Goal: Information Seeking & Learning: Learn about a topic

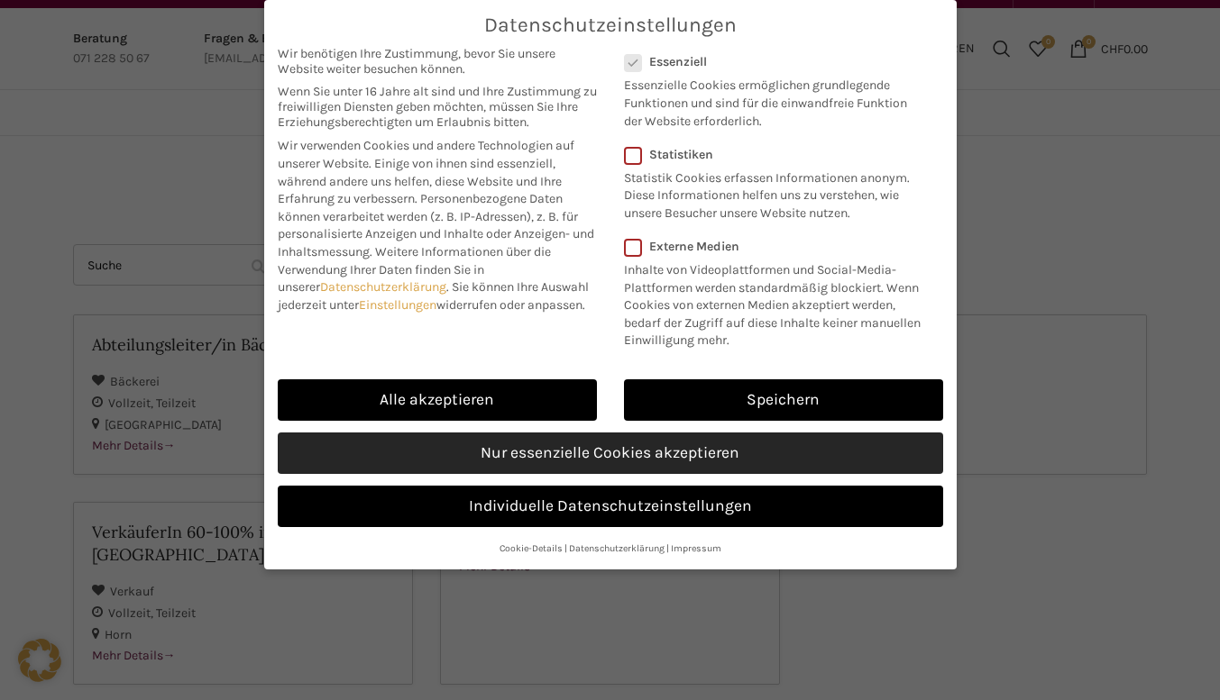
scroll to position [30, 0]
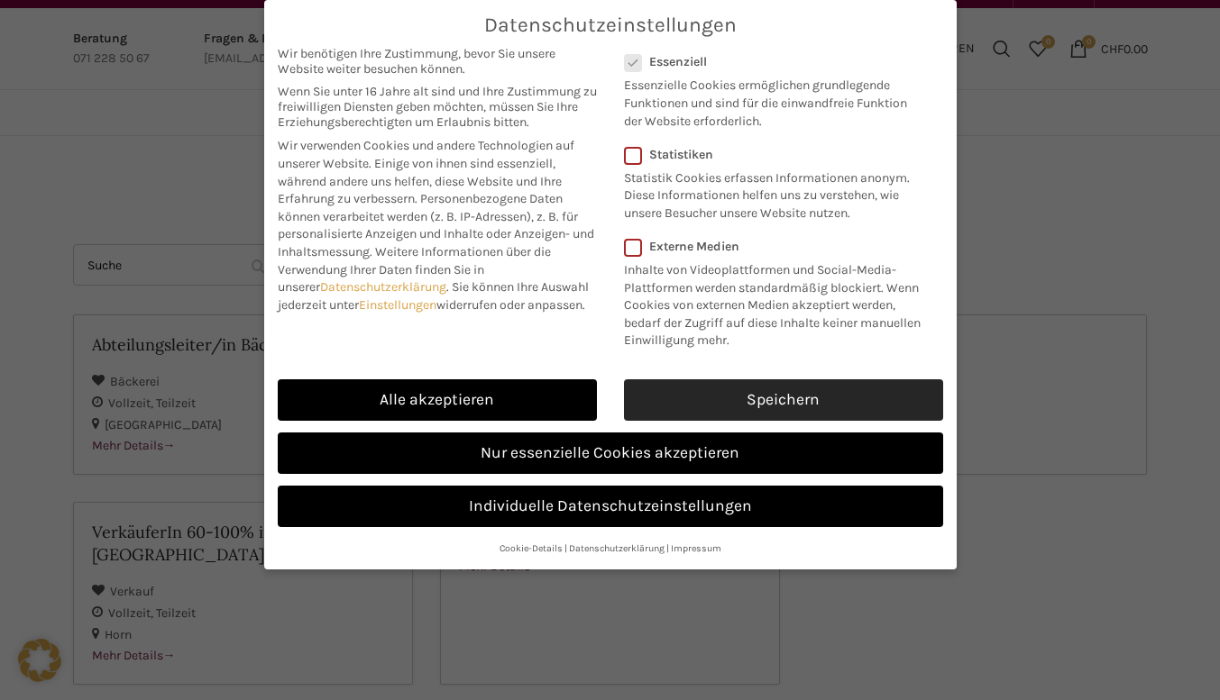
click at [685, 398] on link "Speichern" at bounding box center [783, 400] width 319 height 41
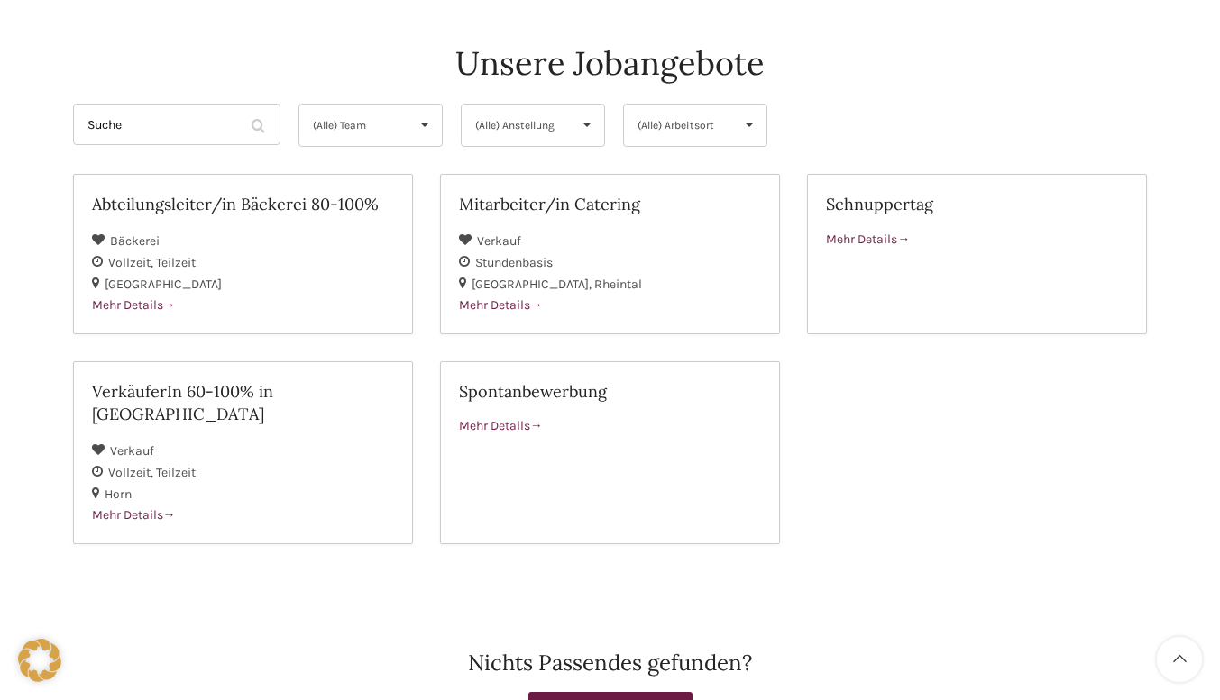
scroll to position [179, 0]
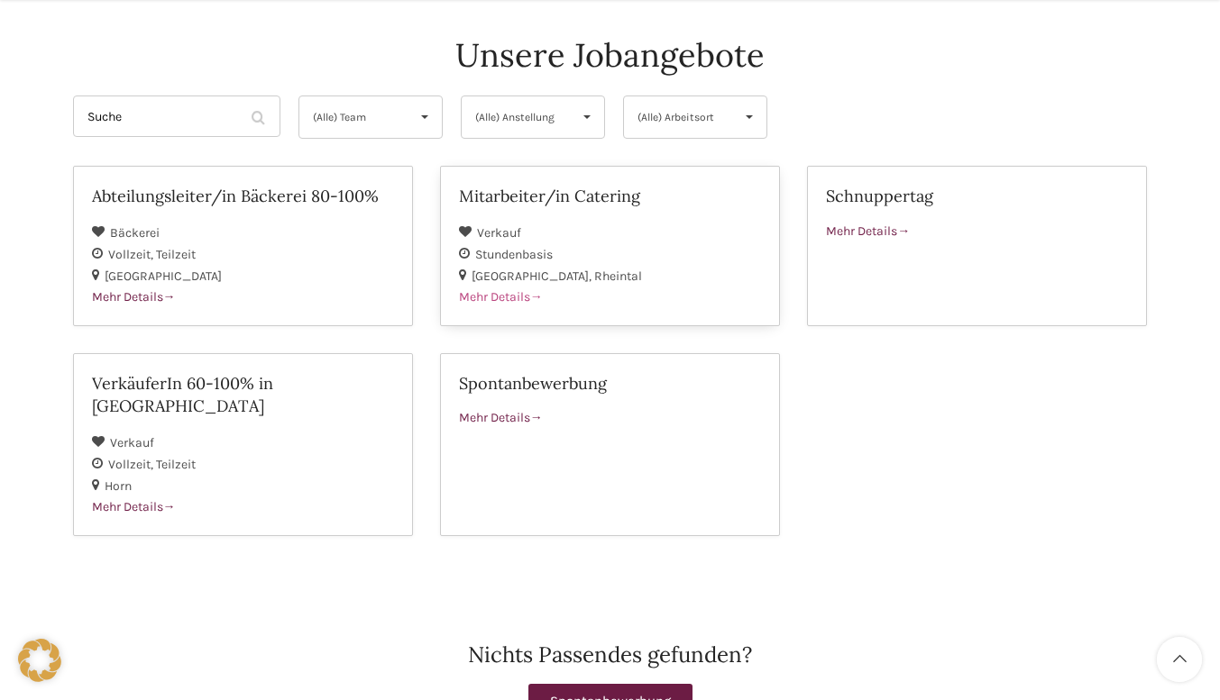
click at [691, 271] on div "St. Gallen Rheintal" at bounding box center [610, 276] width 302 height 22
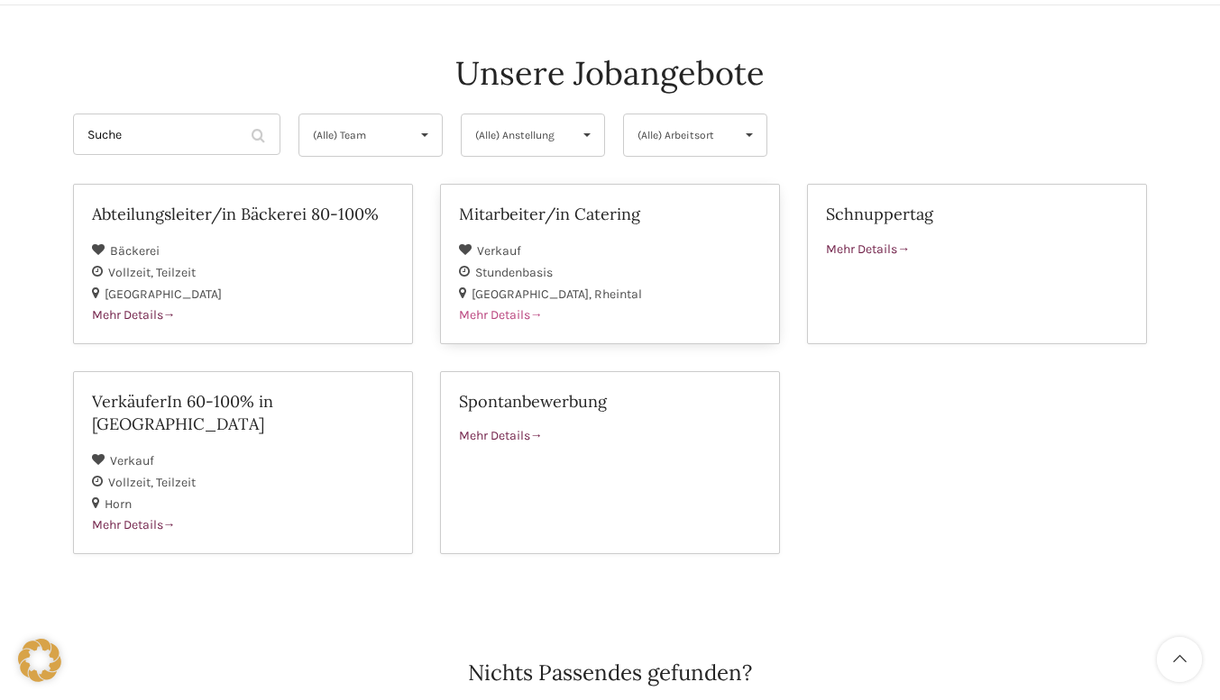
scroll to position [158, 0]
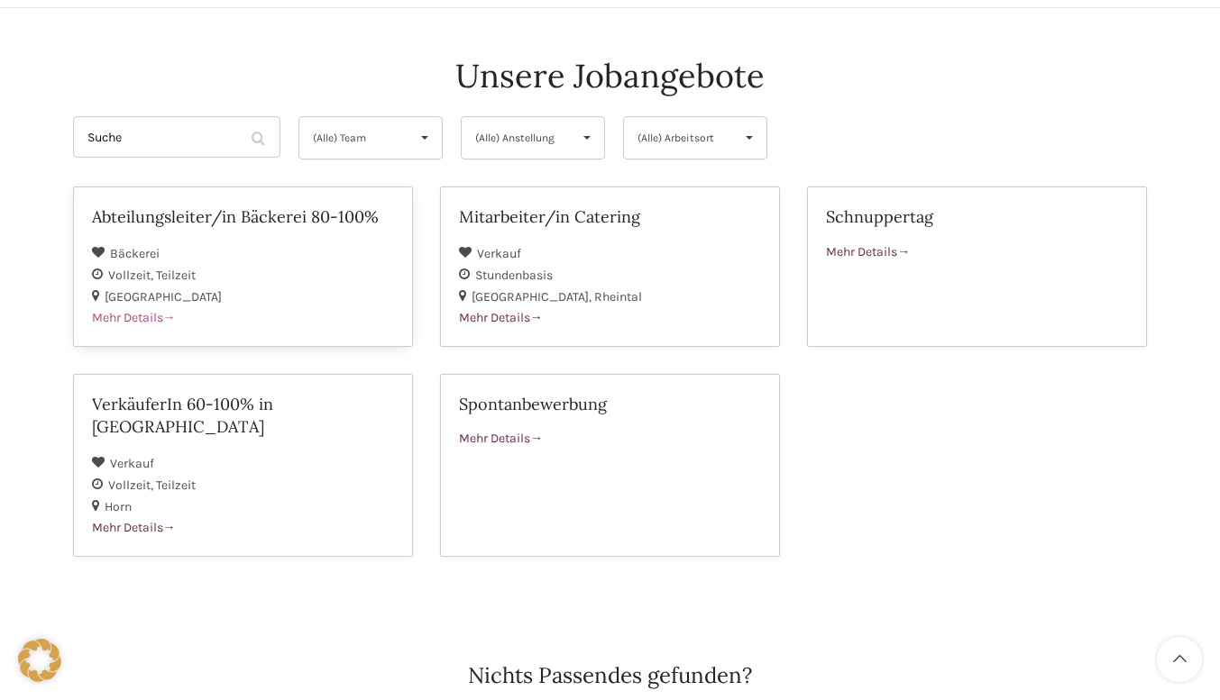
click at [389, 272] on div "Vollzeit Teilzeit" at bounding box center [243, 275] width 302 height 22
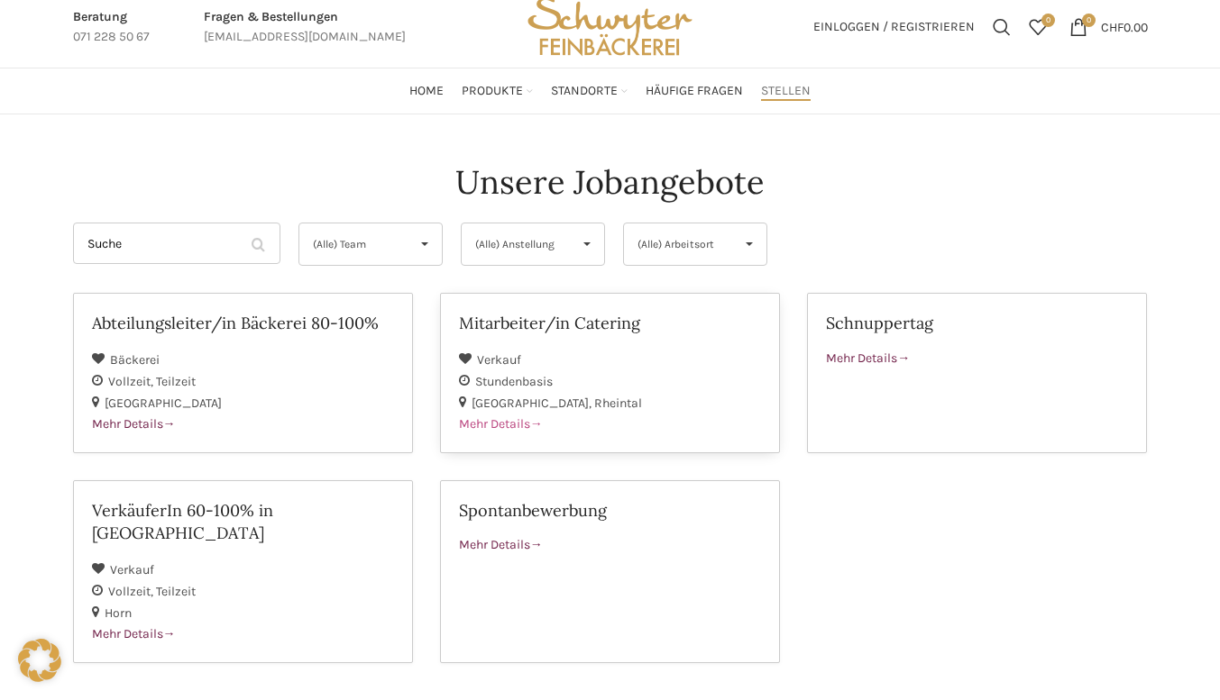
scroll to position [46, 0]
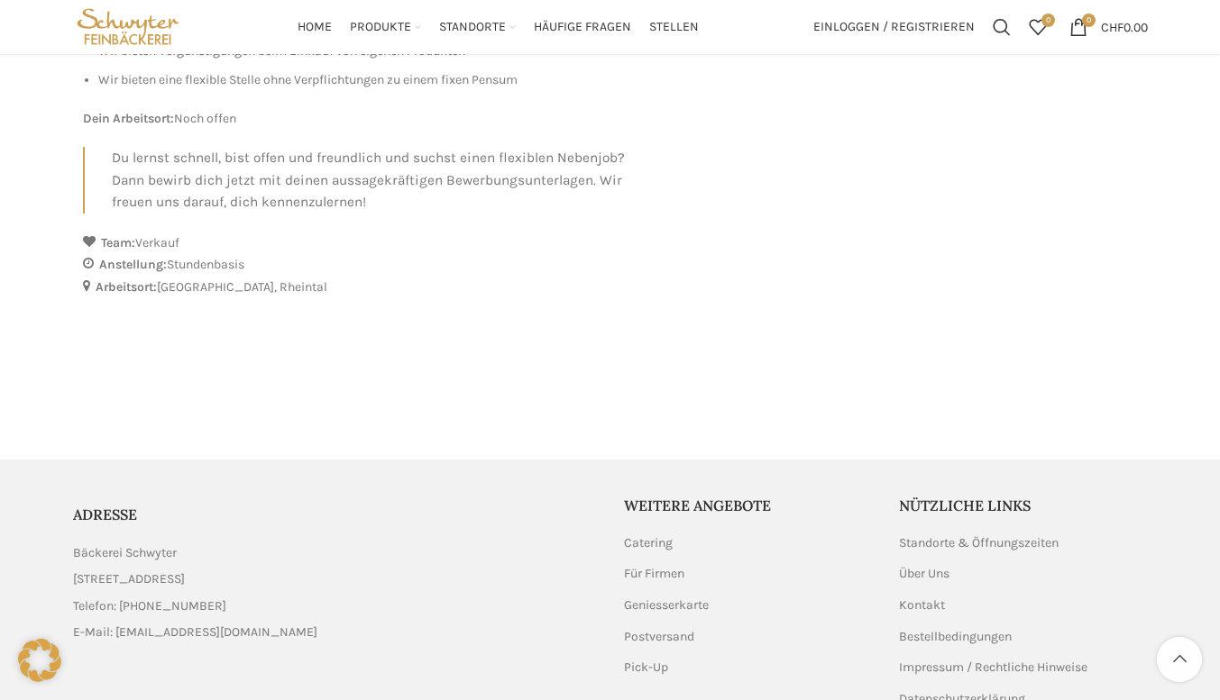
scroll to position [1052, 0]
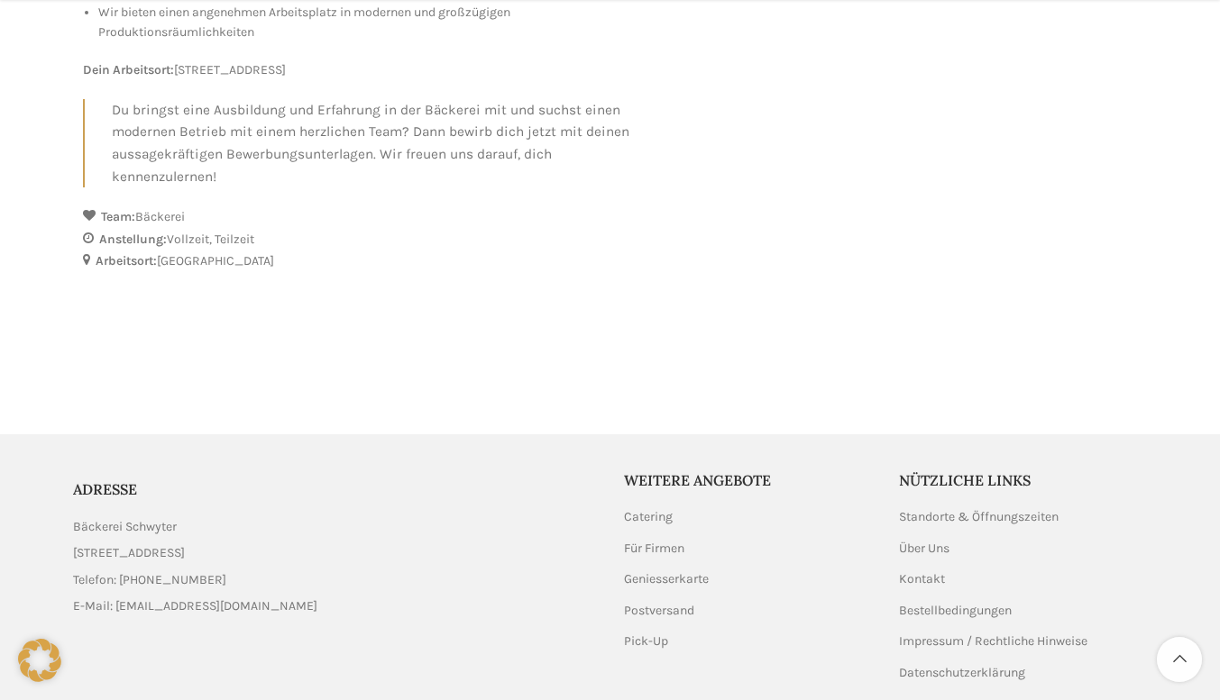
scroll to position [1099, 0]
